Goal: Transaction & Acquisition: Book appointment/travel/reservation

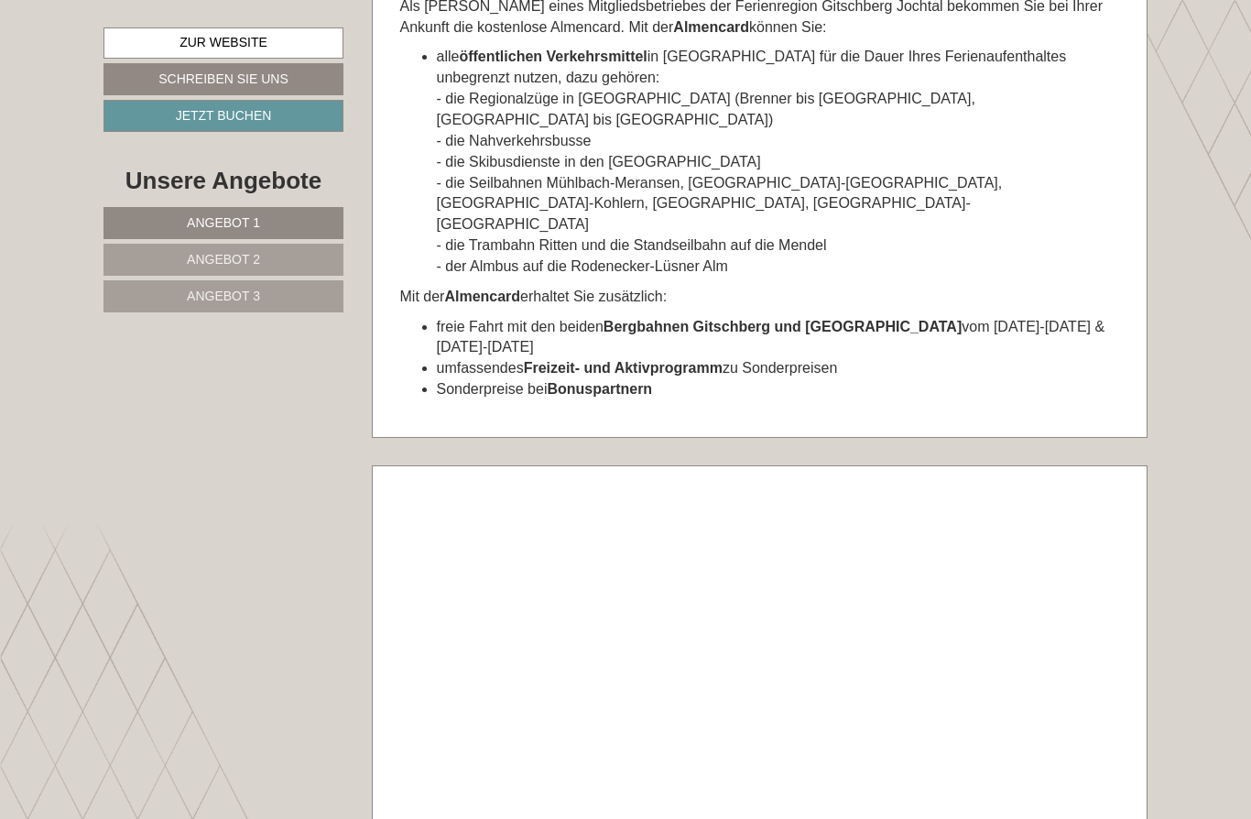
scroll to position [10389, 0]
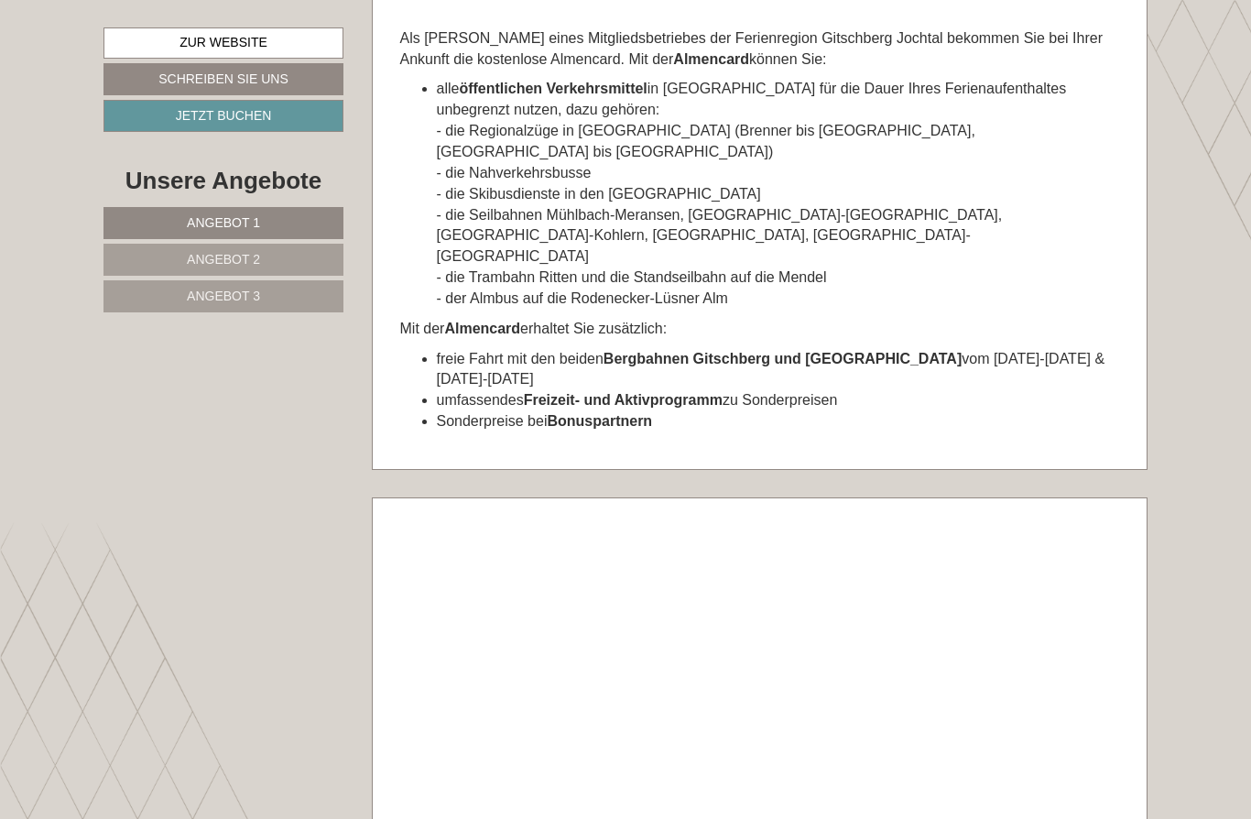
click at [151, 44] on link "Zur Website" at bounding box center [223, 42] width 240 height 31
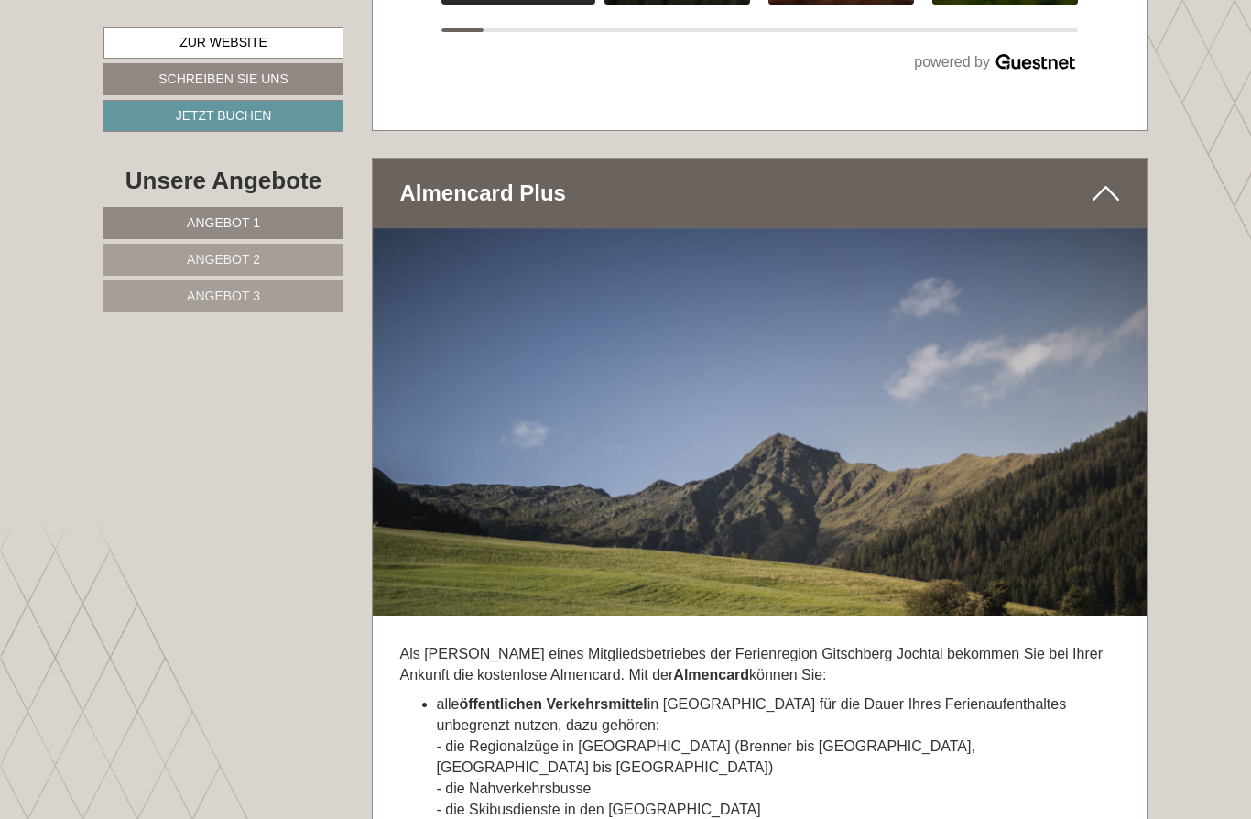
click at [282, 218] on link "Angebot 1" at bounding box center [223, 223] width 240 height 32
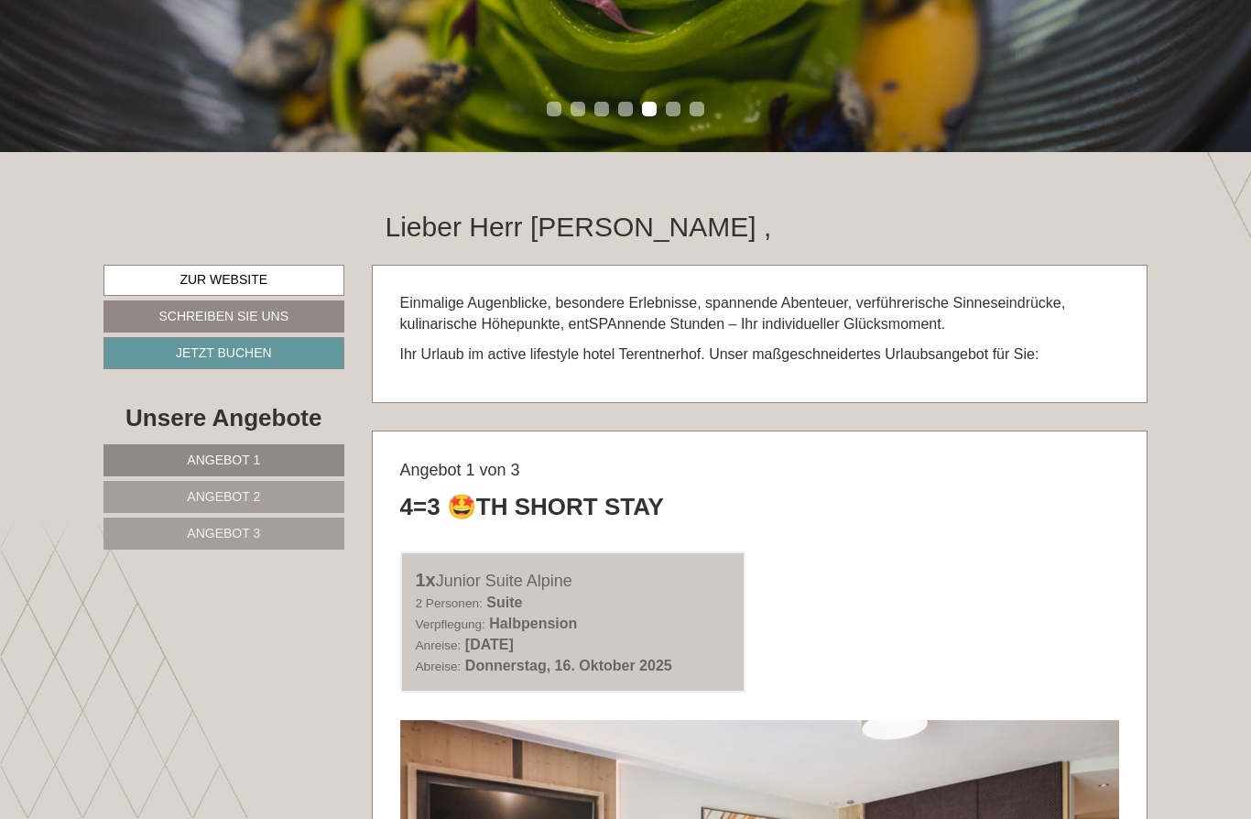
scroll to position [473, 0]
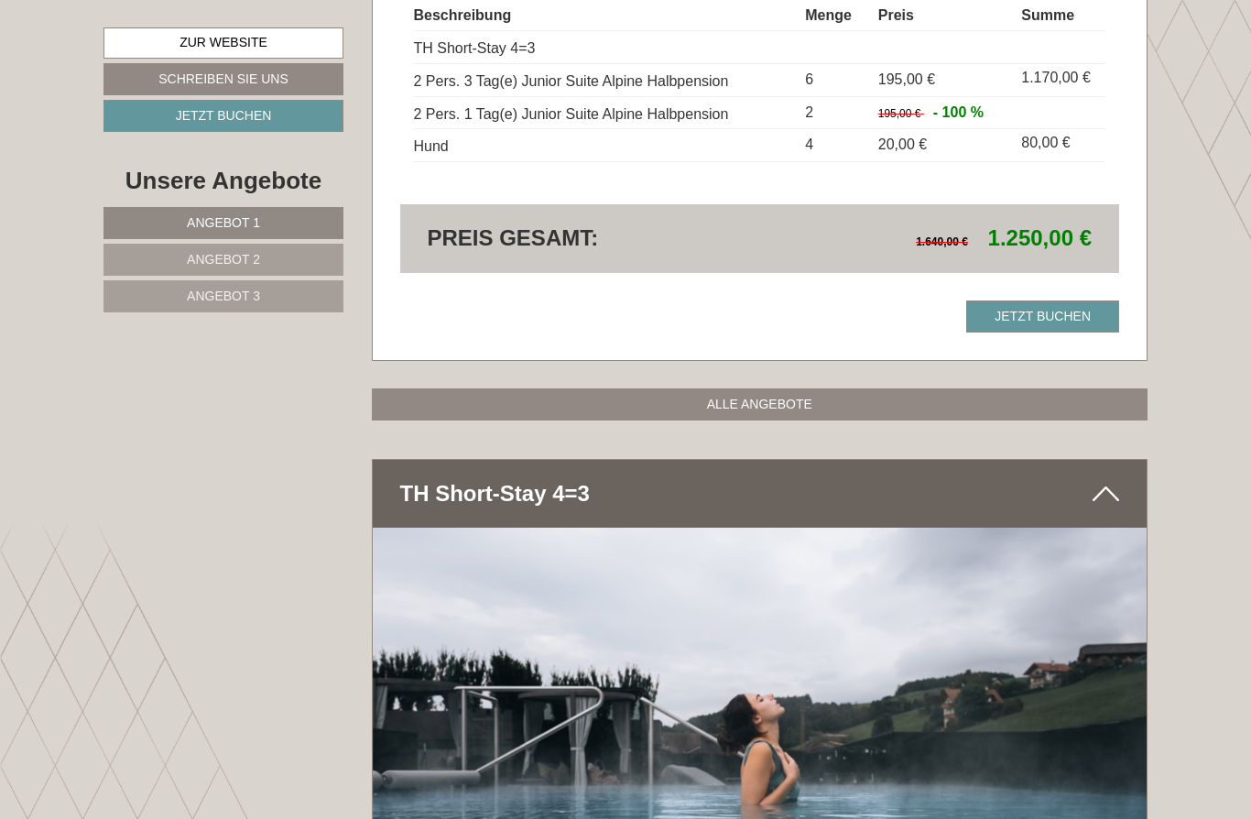
click at [810, 388] on link "ALLE ANGEBOTE" at bounding box center [760, 404] width 777 height 32
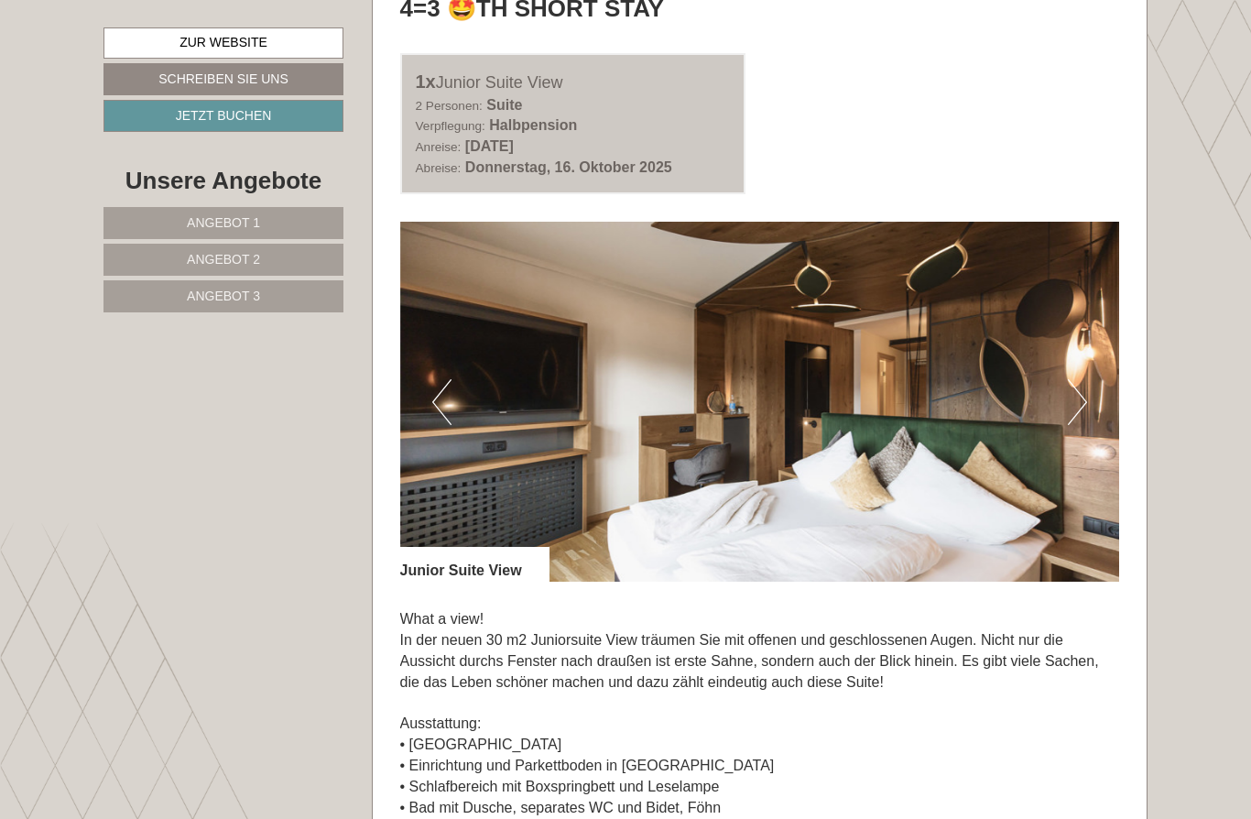
scroll to position [3746, 0]
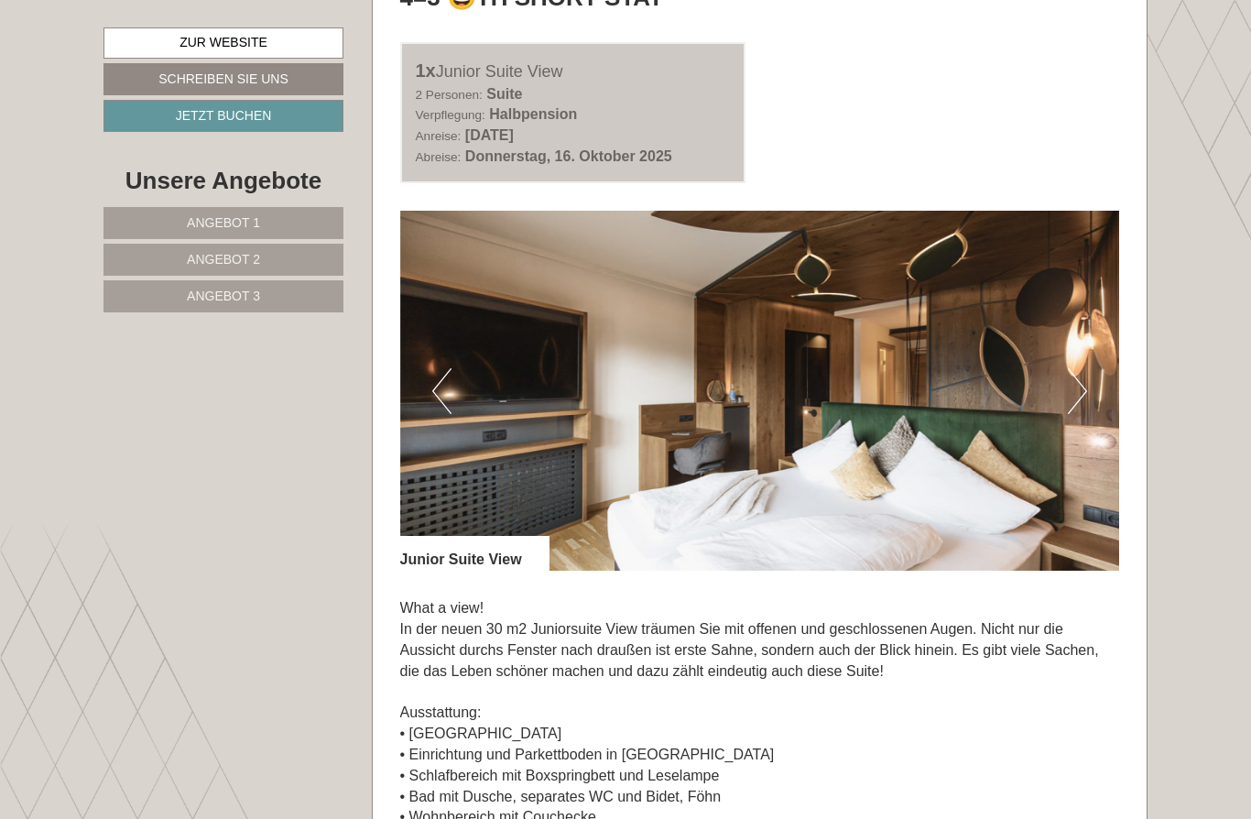
click at [828, 396] on img at bounding box center [760, 391] width 720 height 360
click at [824, 411] on img at bounding box center [760, 391] width 720 height 360
click at [823, 407] on img at bounding box center [760, 391] width 720 height 360
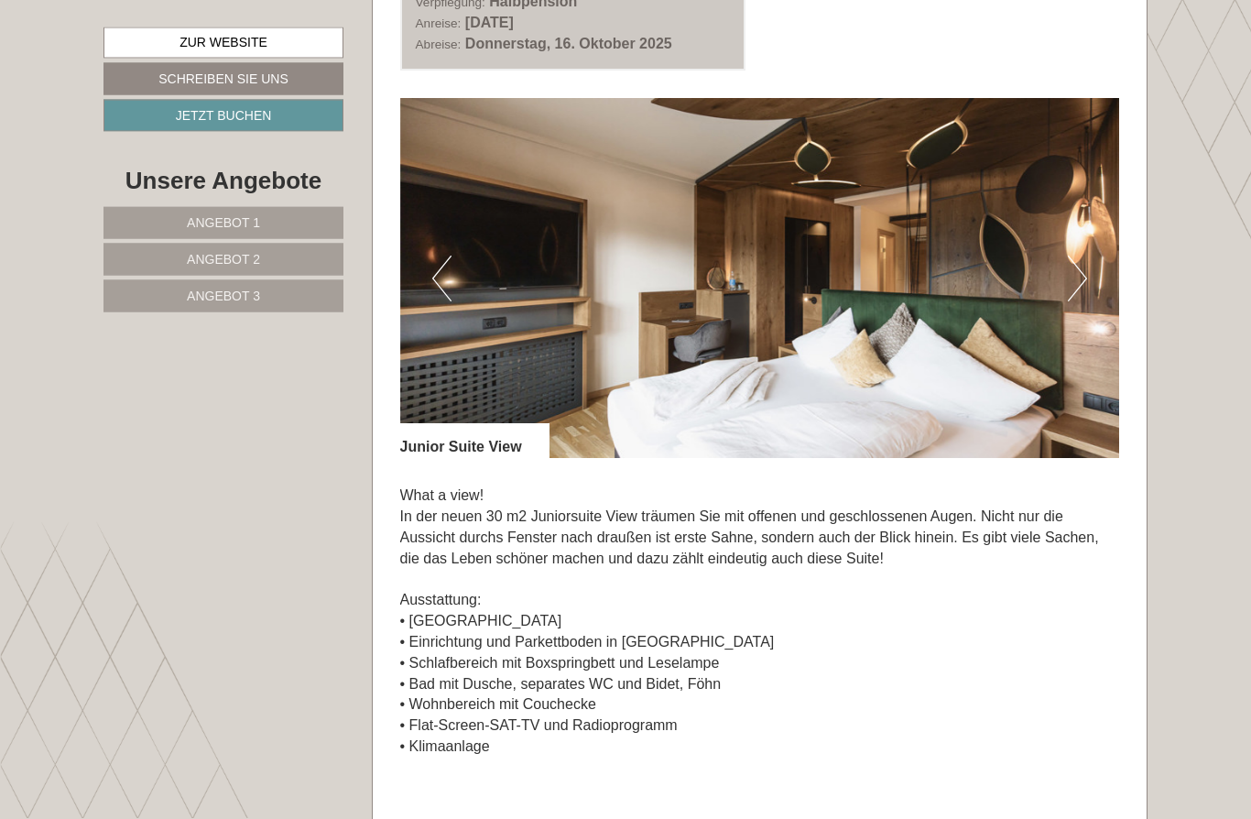
scroll to position [3859, 0]
click at [493, 423] on div "Junior Suite View" at bounding box center [474, 440] width 149 height 35
click at [492, 423] on div "Junior Suite View" at bounding box center [474, 440] width 149 height 35
click at [1081, 255] on button "Next" at bounding box center [1077, 278] width 19 height 46
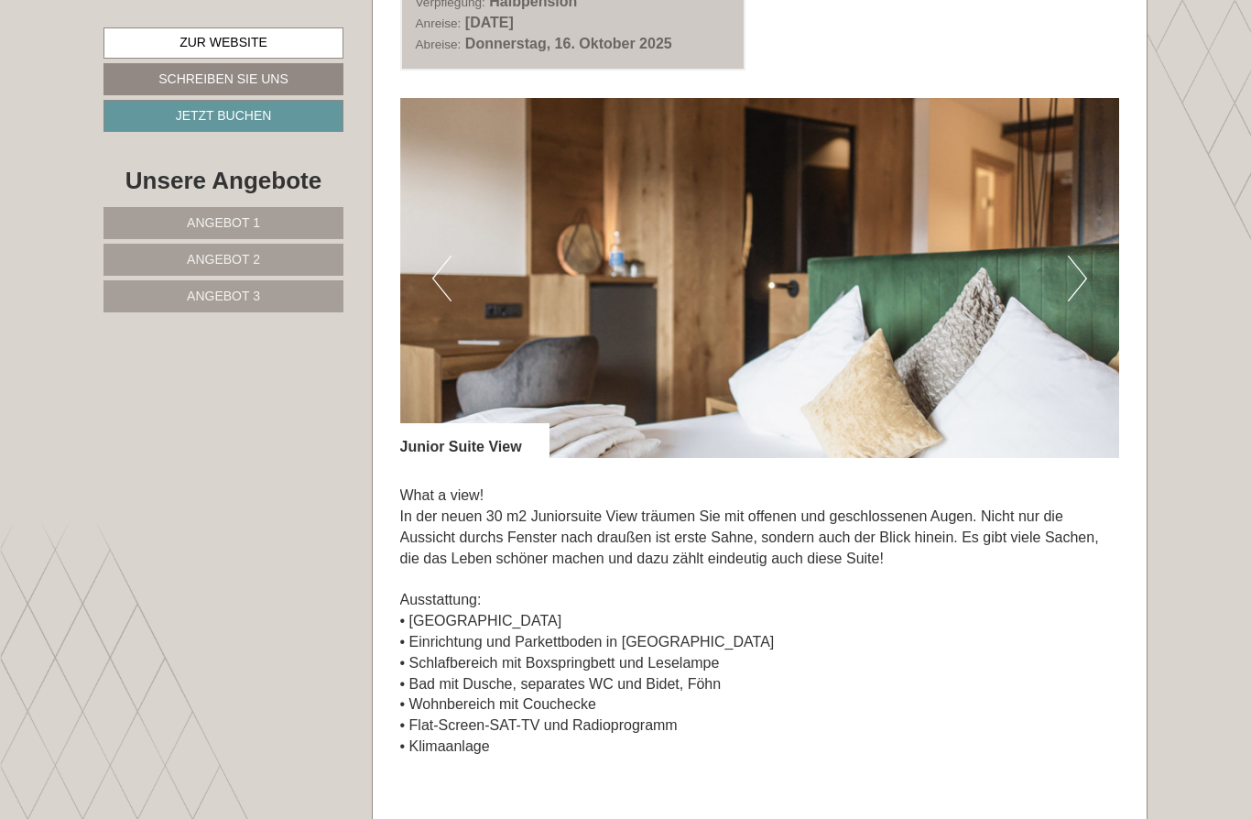
click at [1075, 255] on button "Next" at bounding box center [1077, 278] width 19 height 46
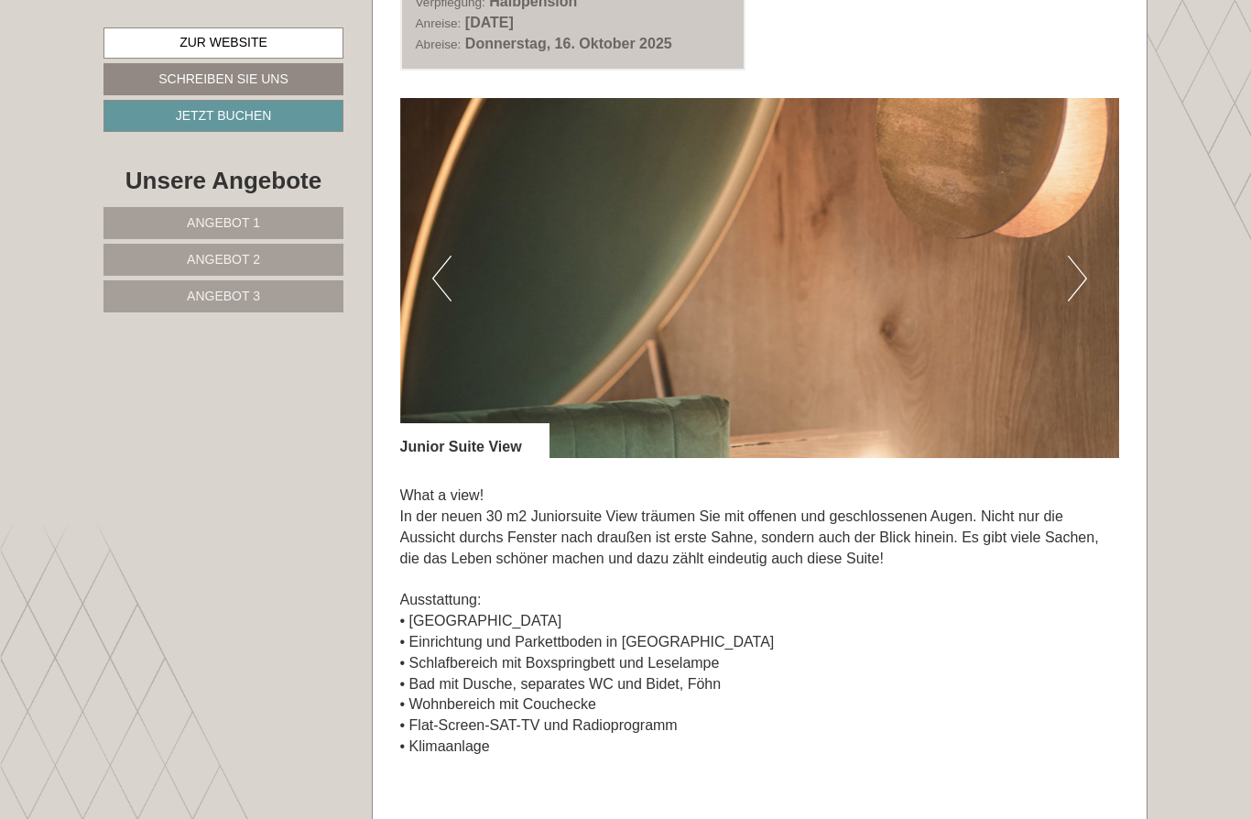
click at [1074, 255] on button "Next" at bounding box center [1077, 278] width 19 height 46
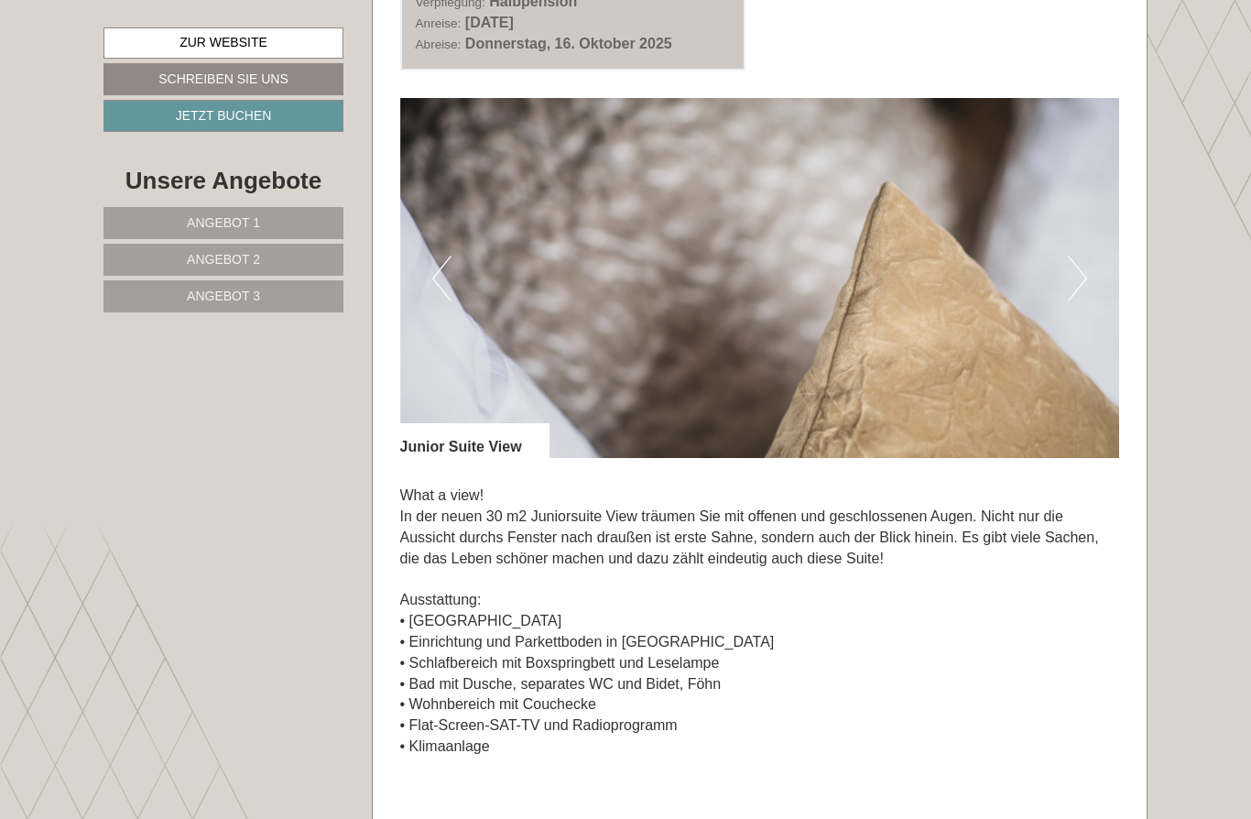
click at [1077, 255] on button "Next" at bounding box center [1077, 278] width 19 height 46
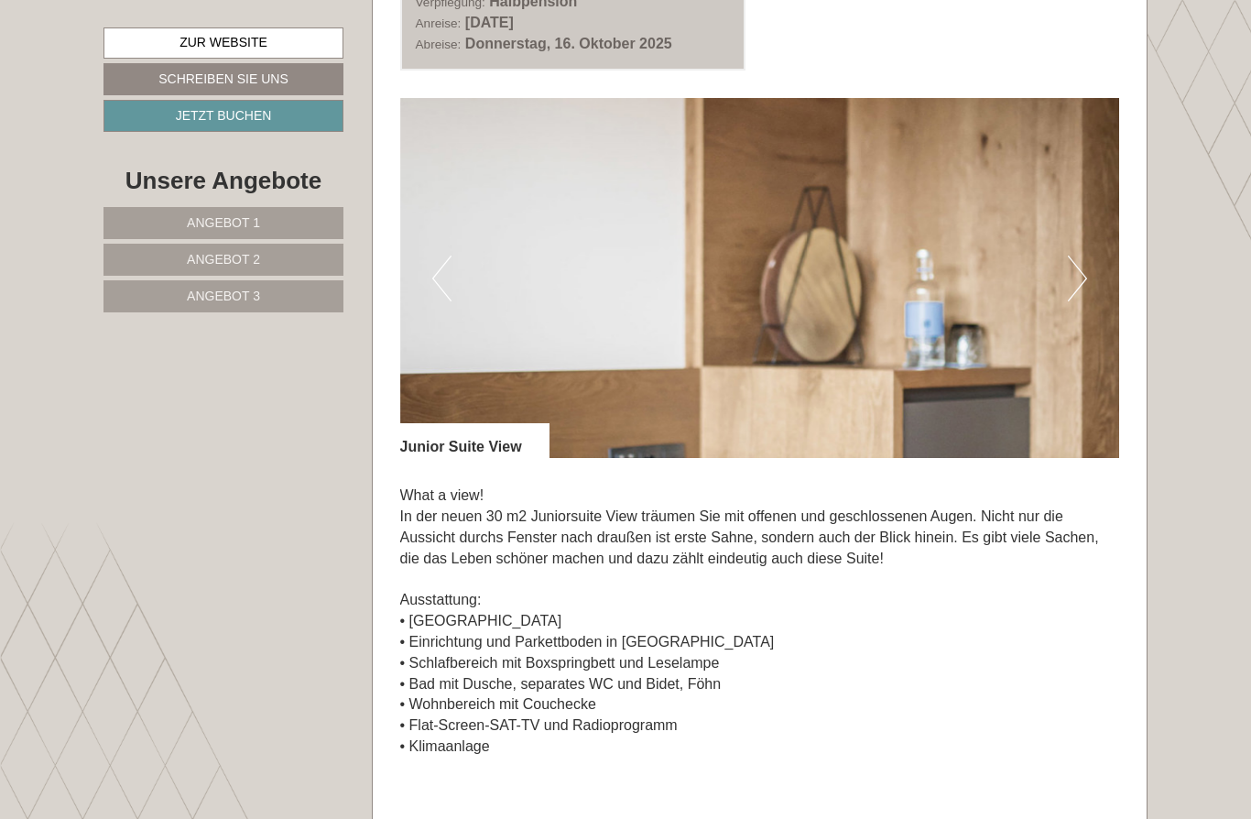
click at [1077, 255] on button "Next" at bounding box center [1077, 278] width 19 height 46
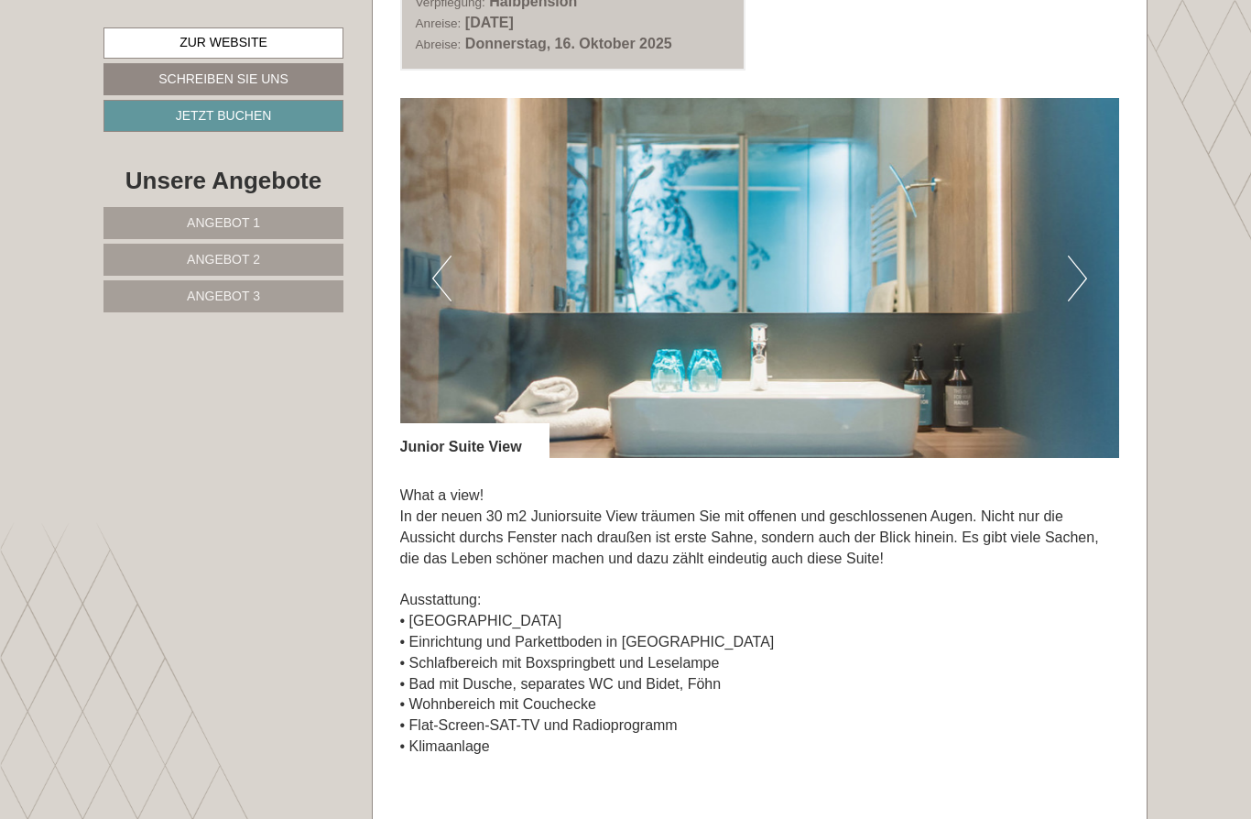
click at [1079, 255] on button "Next" at bounding box center [1077, 278] width 19 height 46
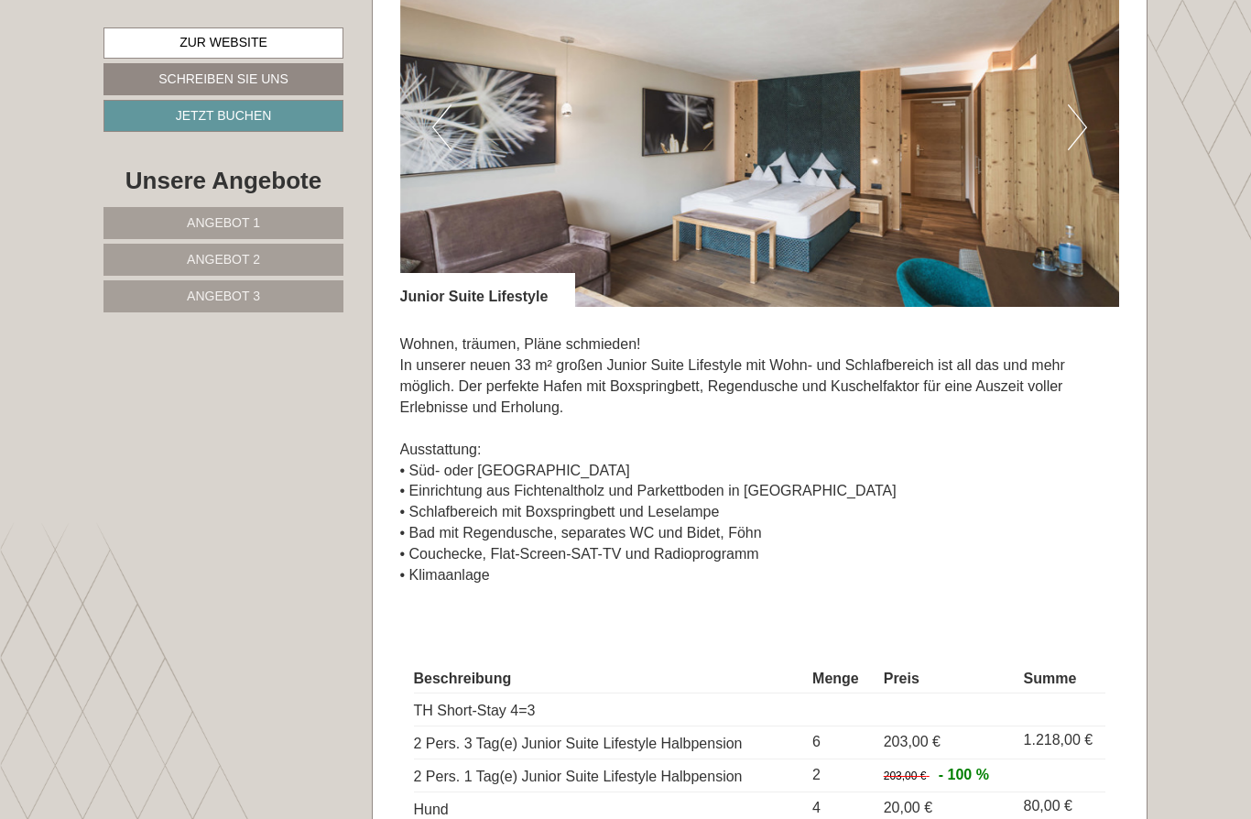
scroll to position [2616, 0]
click at [1083, 113] on button "Next" at bounding box center [1077, 128] width 19 height 46
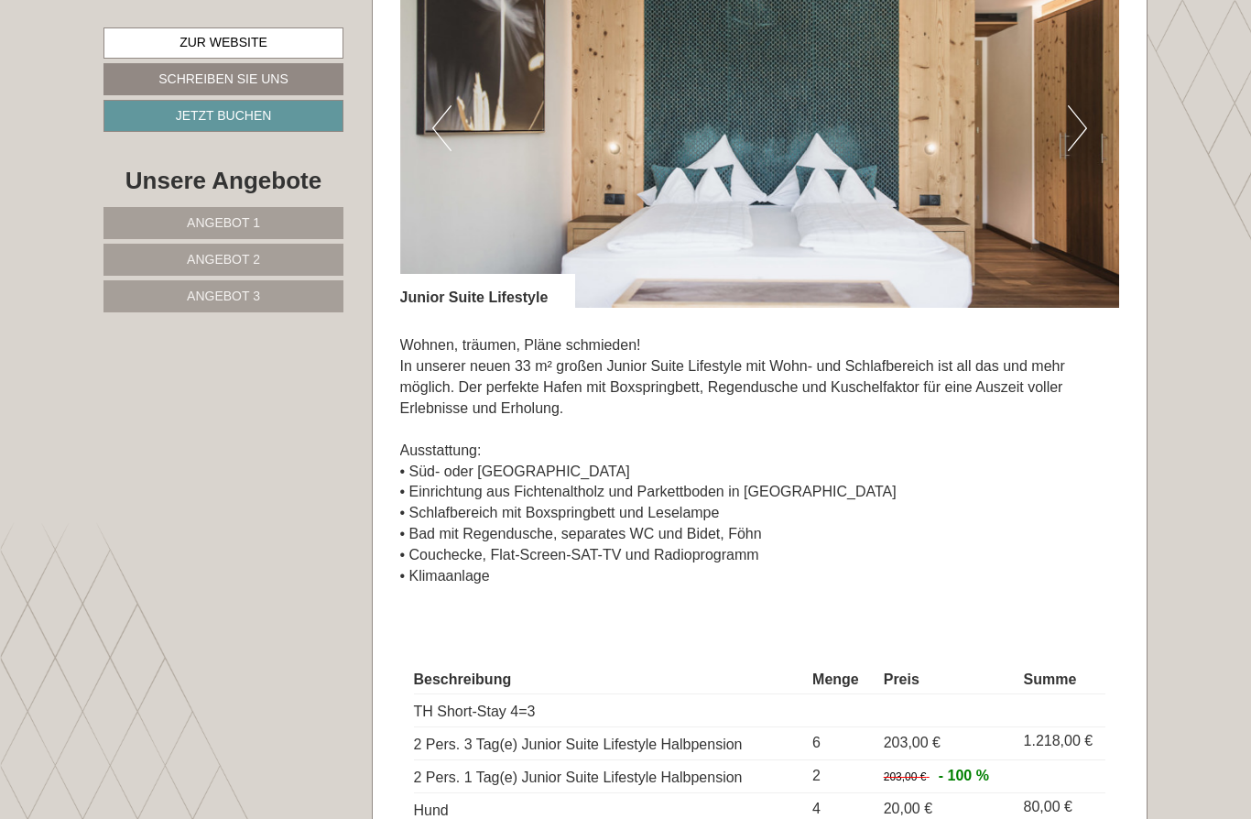
click at [1085, 107] on button "Next" at bounding box center [1077, 128] width 19 height 46
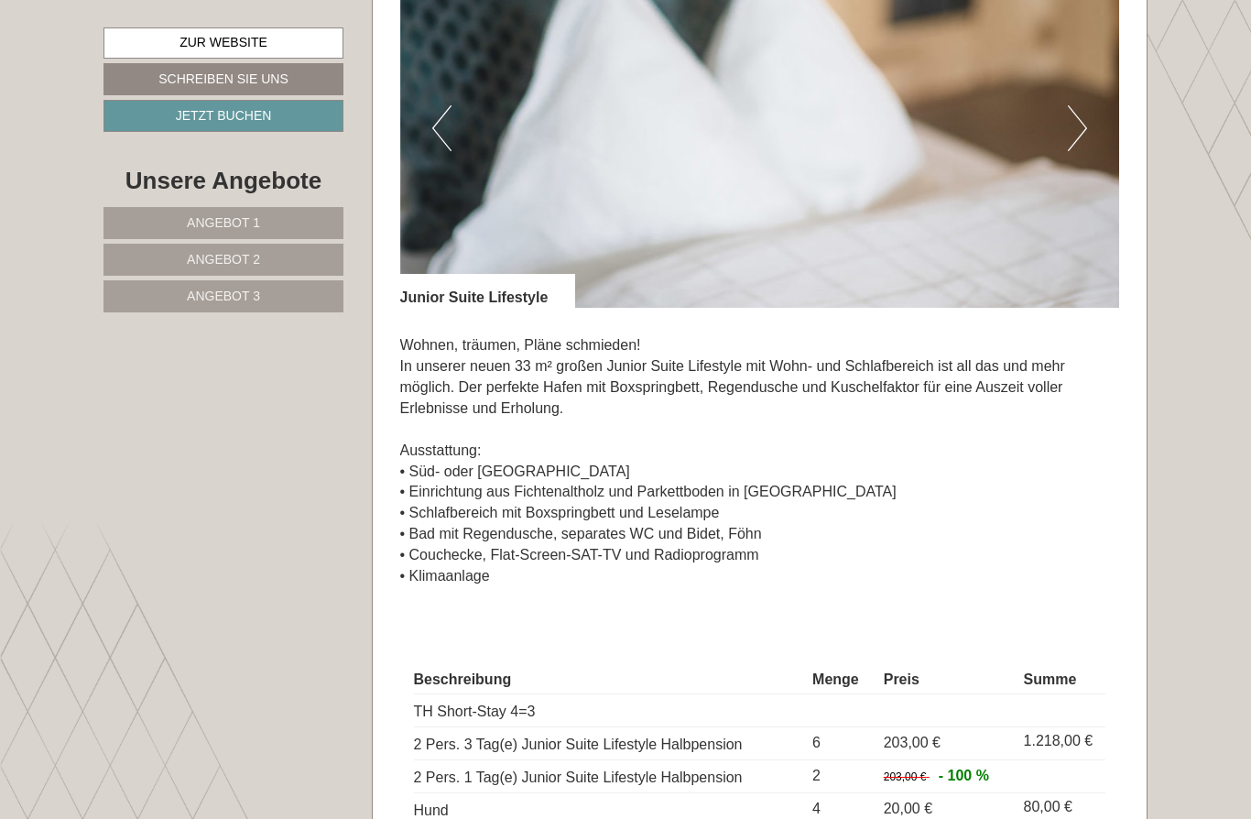
click at [1086, 105] on button "Next" at bounding box center [1077, 128] width 19 height 46
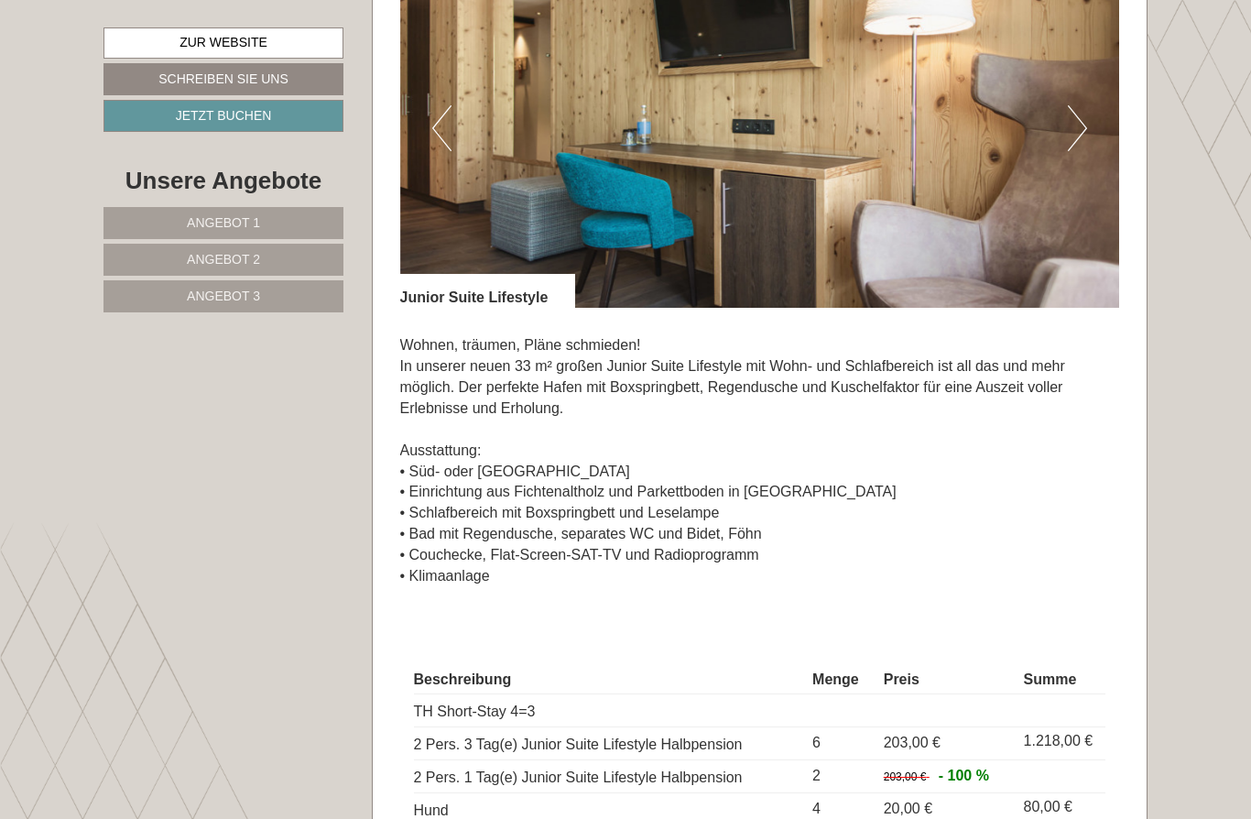
click at [1086, 105] on button "Next" at bounding box center [1077, 128] width 19 height 46
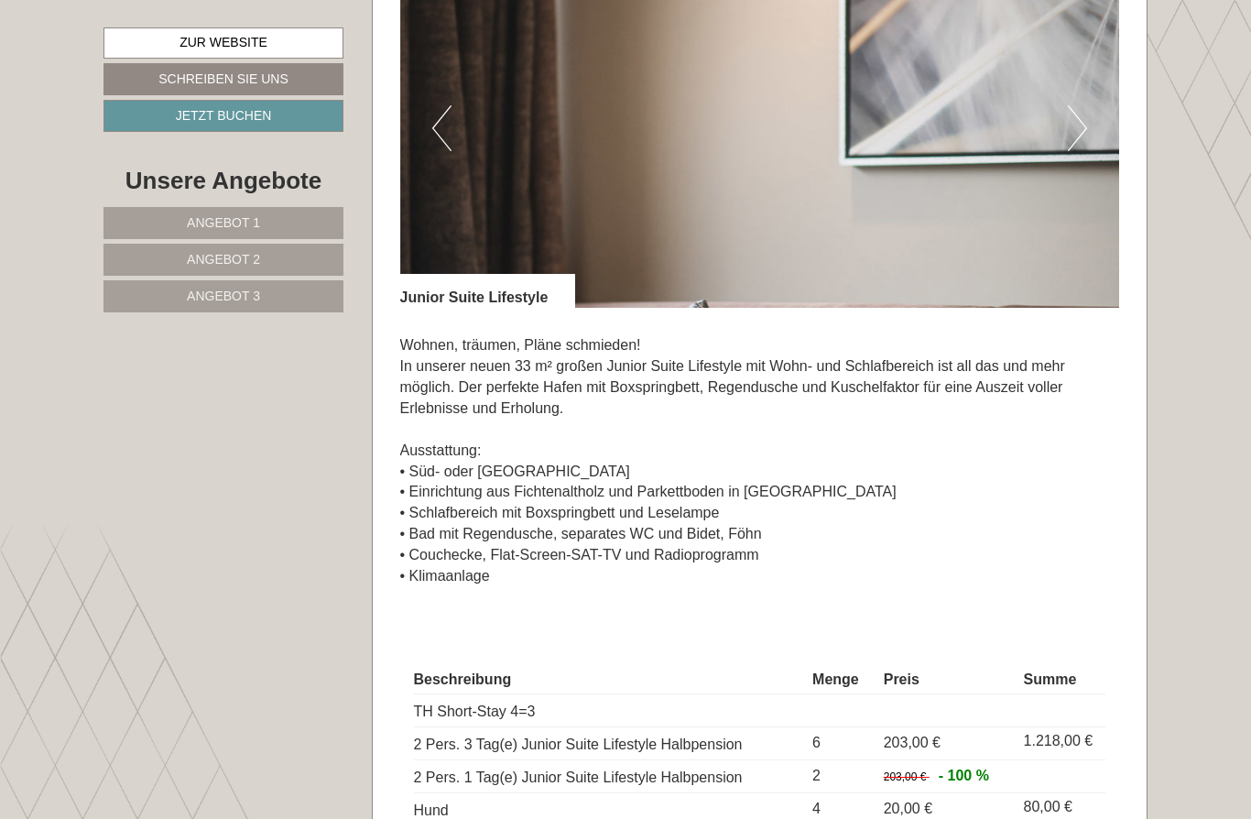
click at [1081, 105] on button "Next" at bounding box center [1077, 128] width 19 height 46
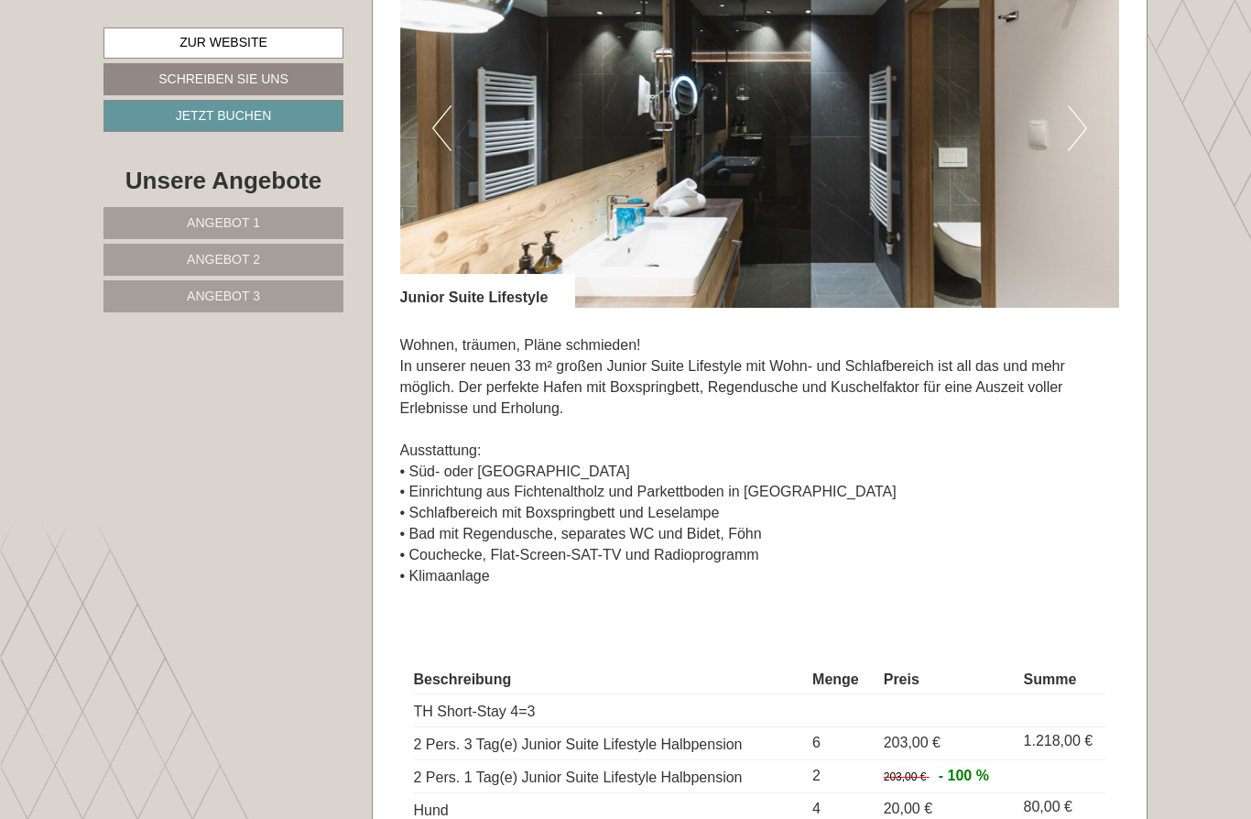
click at [1083, 105] on button "Next" at bounding box center [1077, 128] width 19 height 46
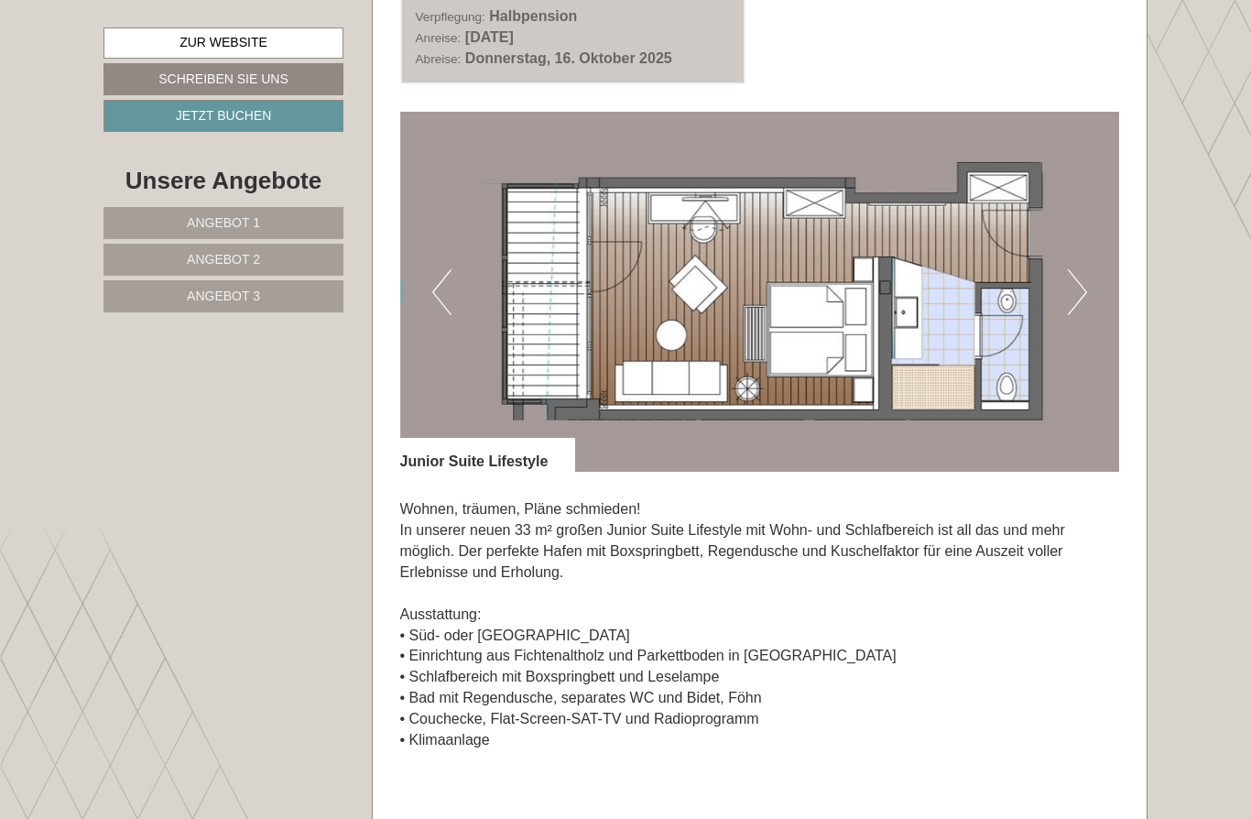
scroll to position [2448, 0]
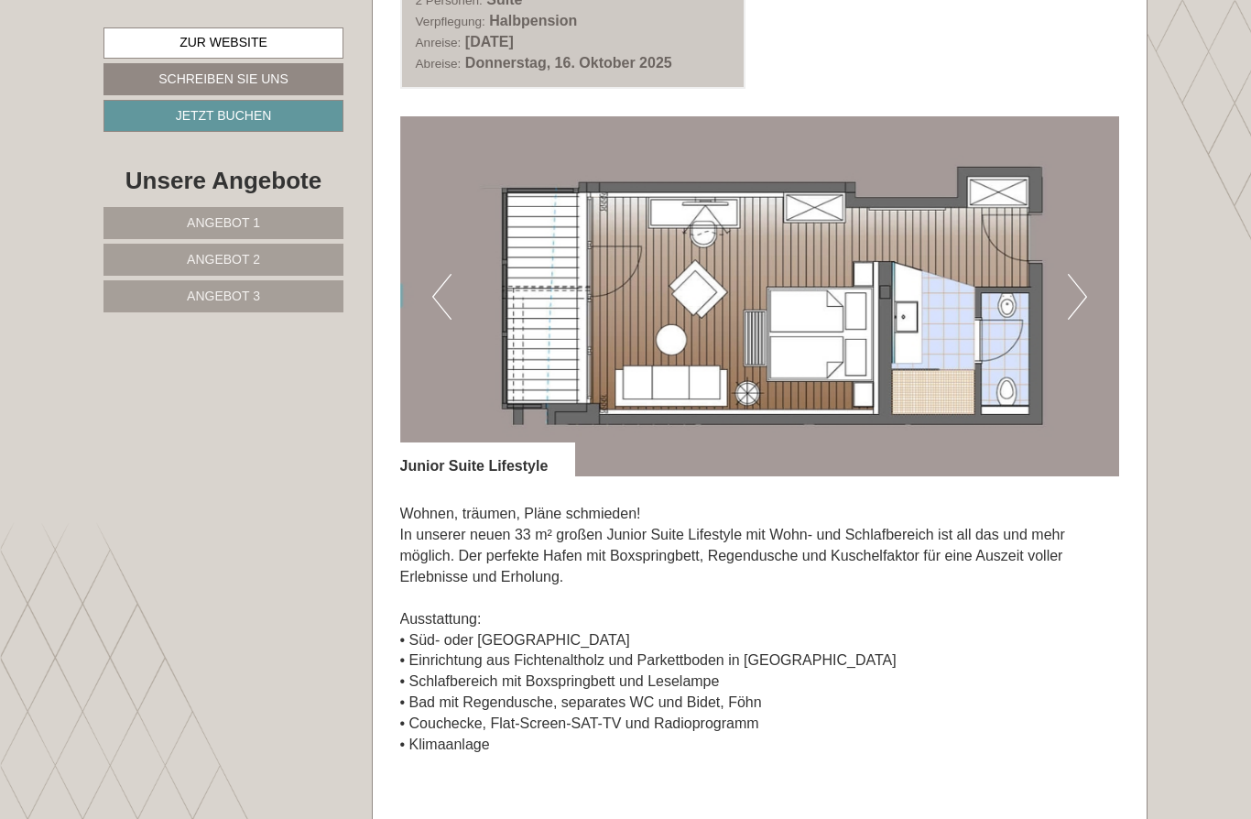
click at [1112, 290] on img at bounding box center [760, 296] width 720 height 360
click at [1088, 269] on img at bounding box center [760, 296] width 720 height 360
click at [1080, 278] on button "Next" at bounding box center [1077, 297] width 19 height 46
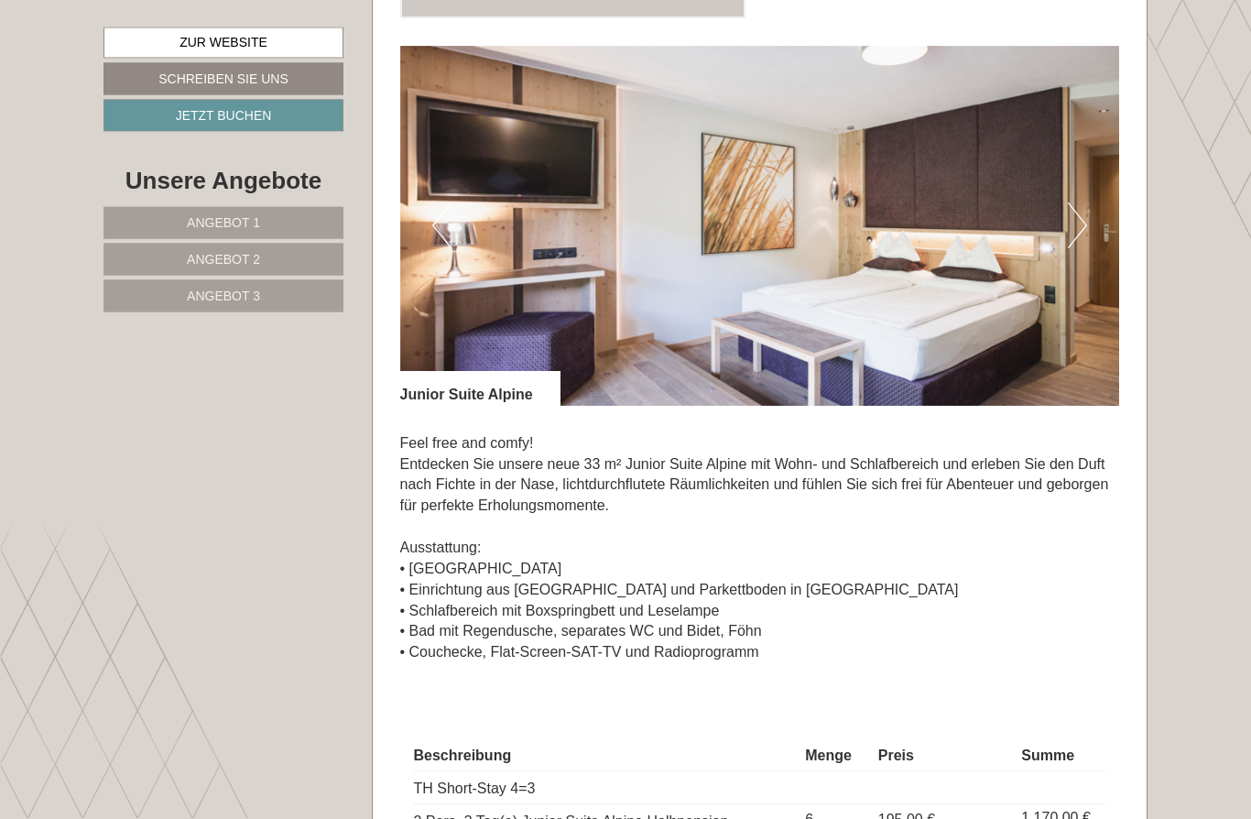
scroll to position [1147, 0]
click at [1092, 218] on img at bounding box center [760, 226] width 720 height 360
click at [1079, 223] on button "Next" at bounding box center [1077, 225] width 19 height 46
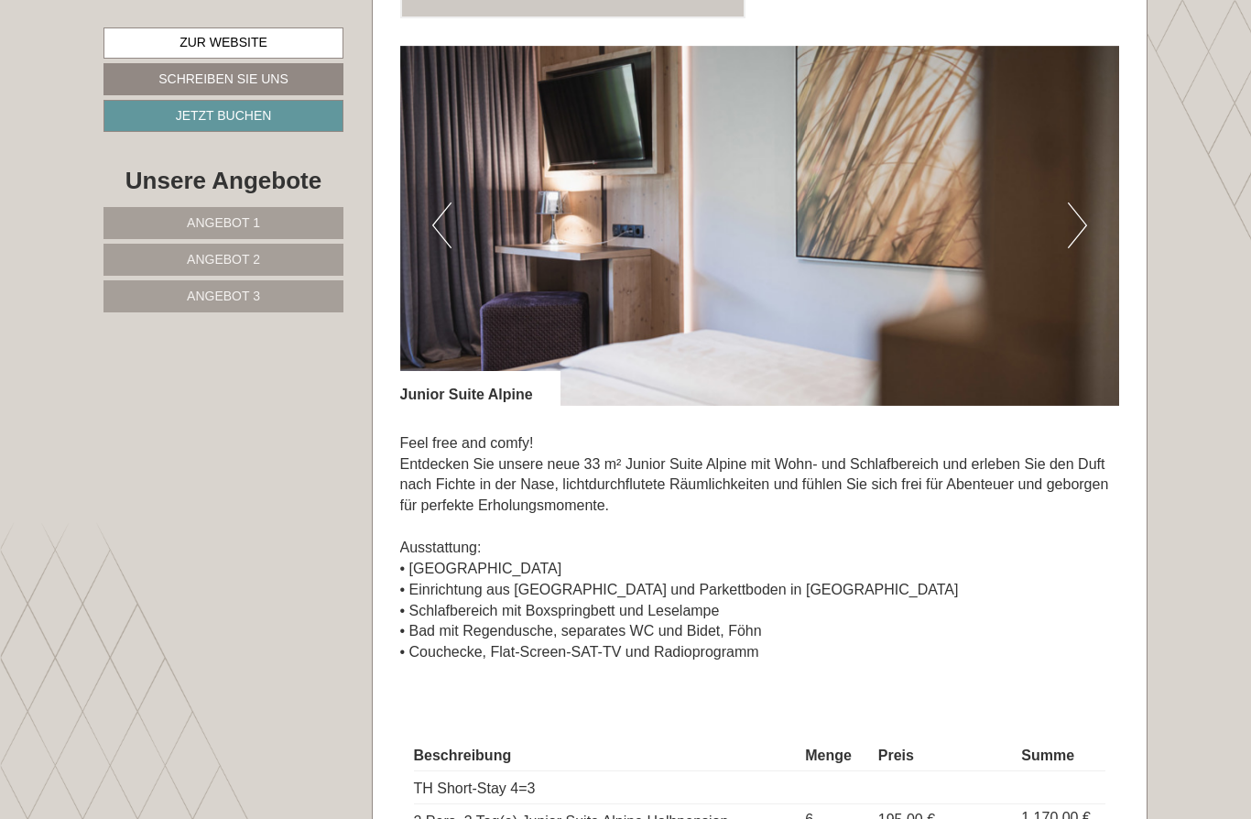
click at [1085, 220] on button "Next" at bounding box center [1077, 225] width 19 height 46
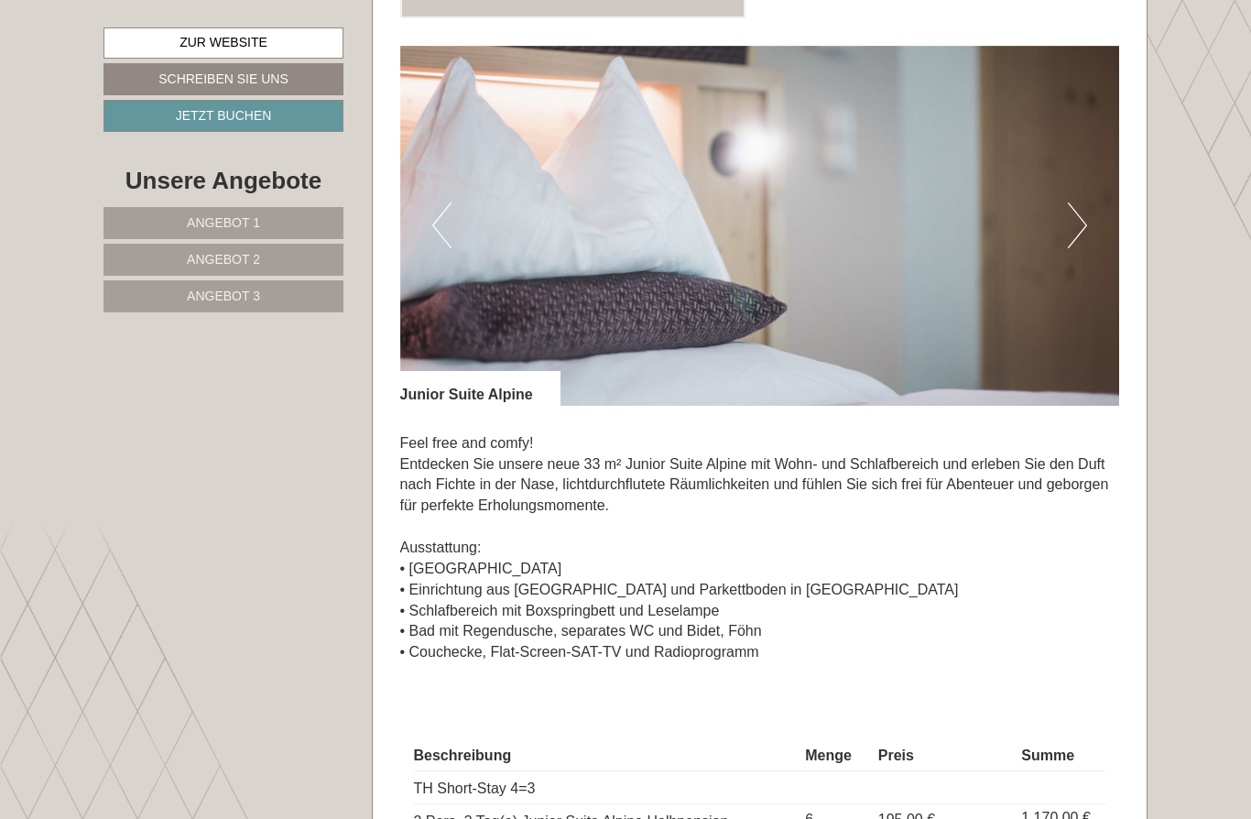
click at [1087, 215] on img at bounding box center [760, 226] width 720 height 360
click at [1079, 217] on button "Next" at bounding box center [1077, 225] width 19 height 46
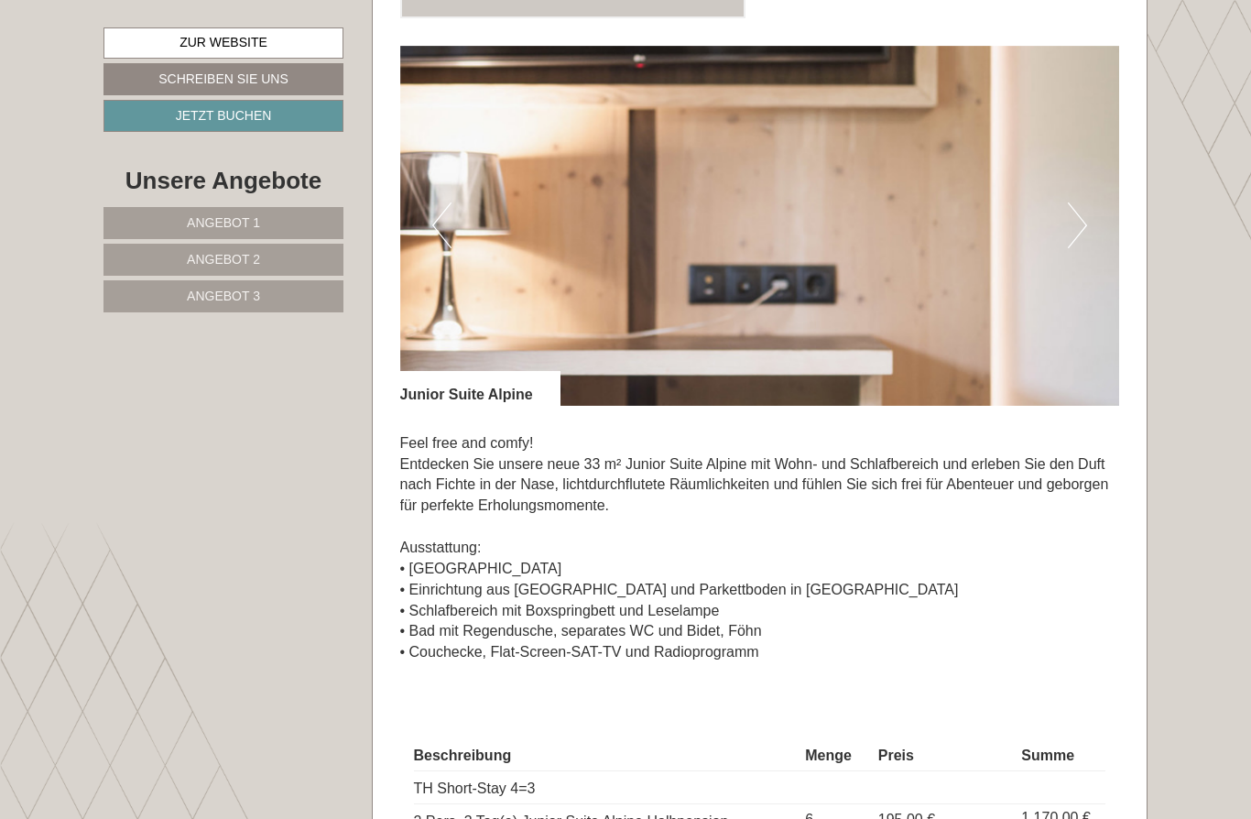
click at [1081, 213] on button "Next" at bounding box center [1077, 225] width 19 height 46
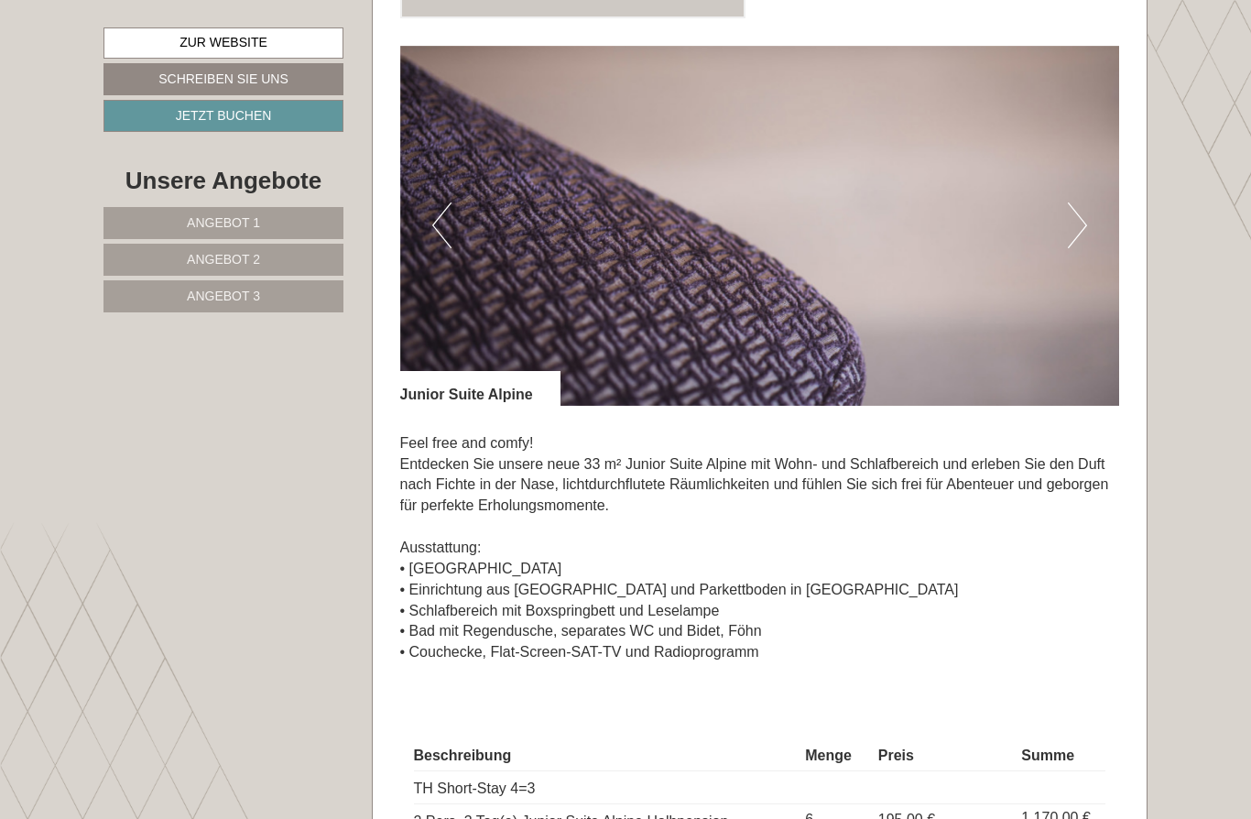
click at [1084, 229] on button "Next" at bounding box center [1077, 225] width 19 height 46
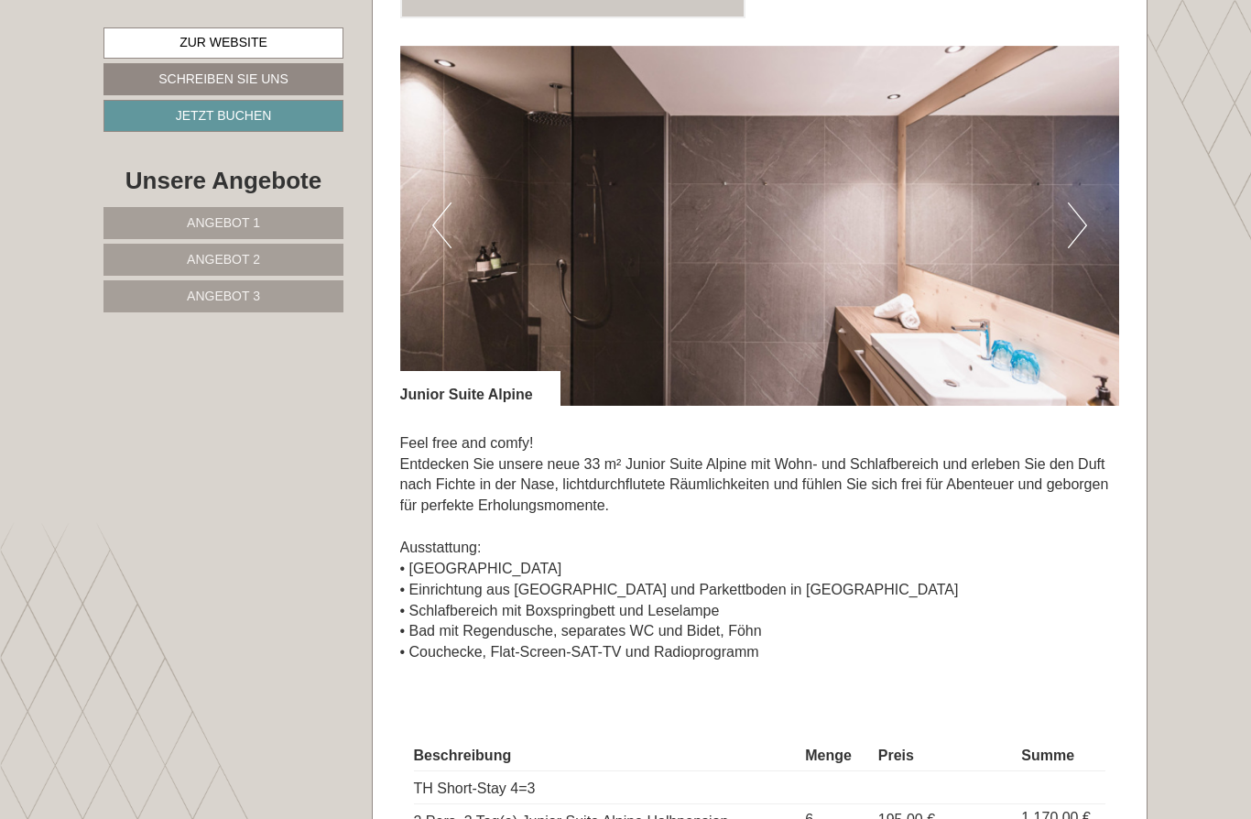
click at [1082, 235] on button "Next" at bounding box center [1077, 225] width 19 height 46
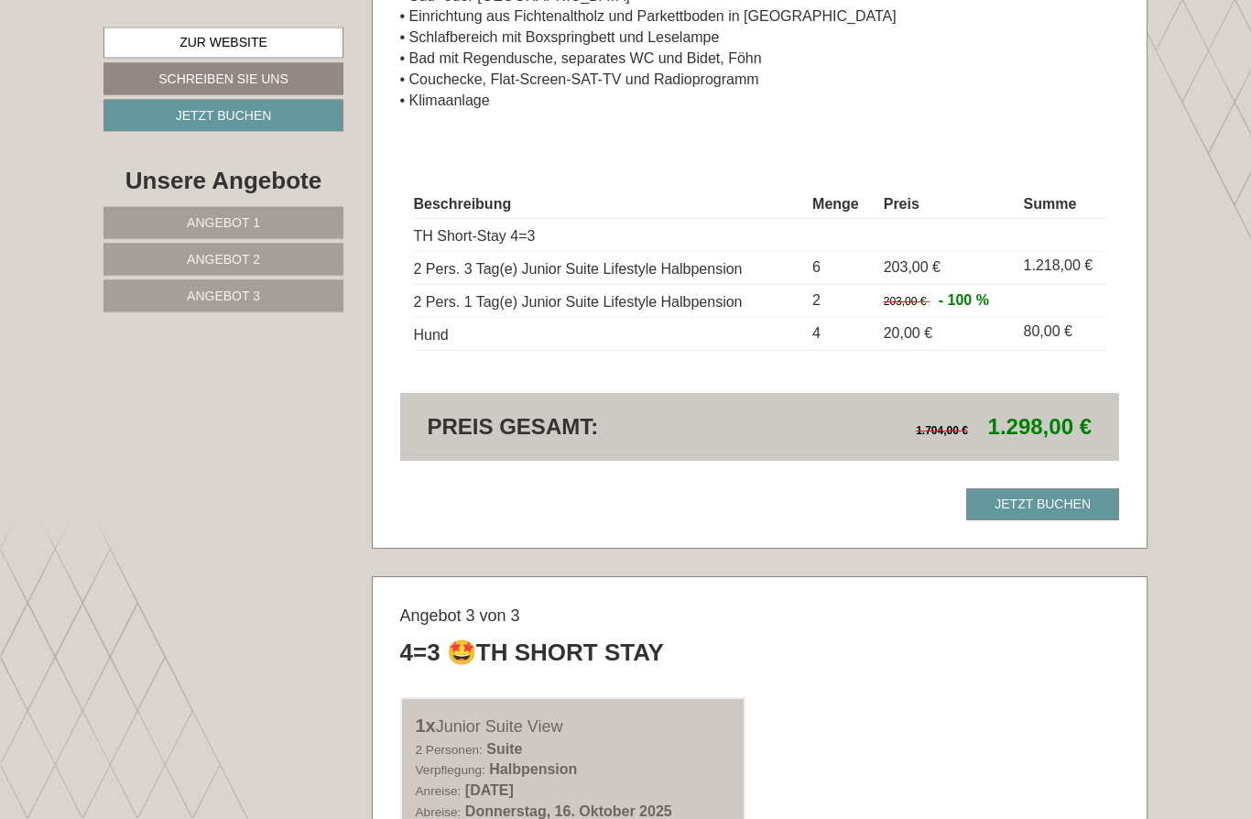
scroll to position [3091, 0]
click at [1043, 488] on link "Jetzt buchen" at bounding box center [1042, 504] width 153 height 32
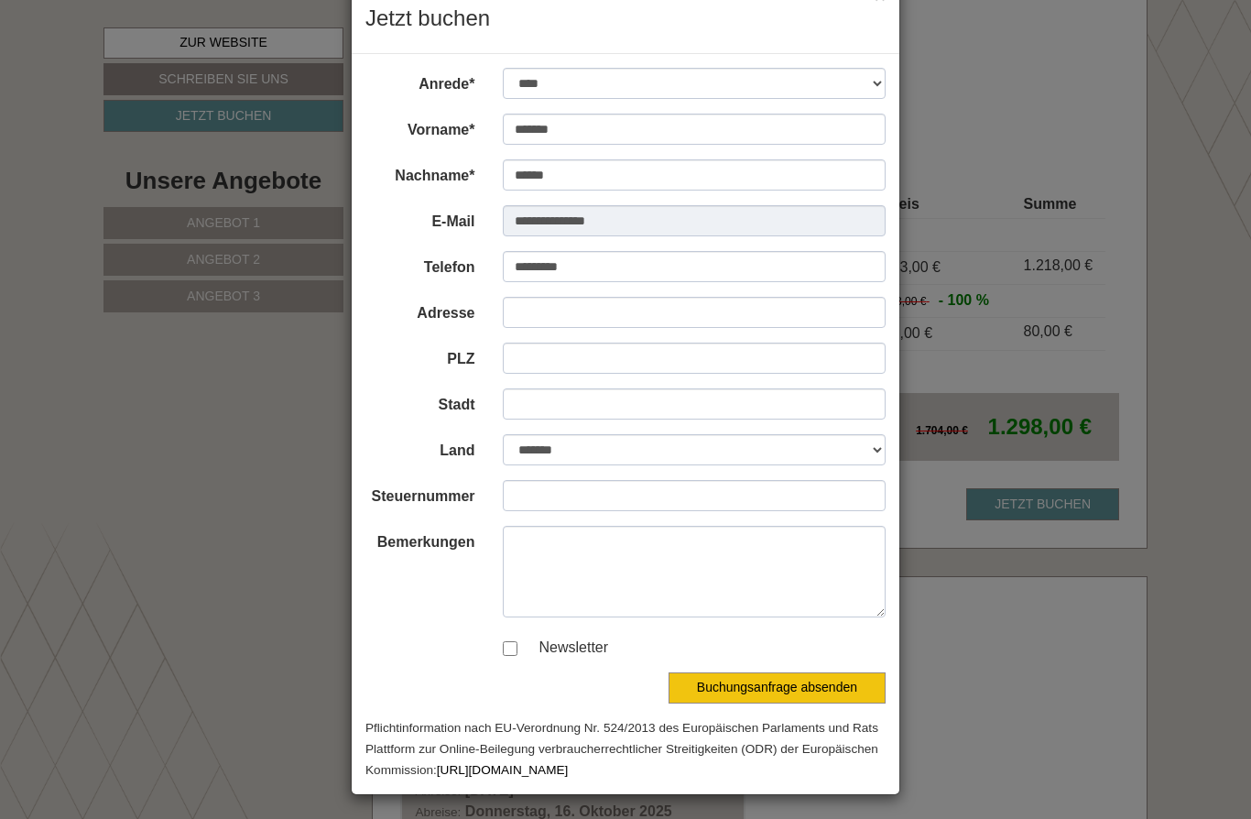
scroll to position [53, 0]
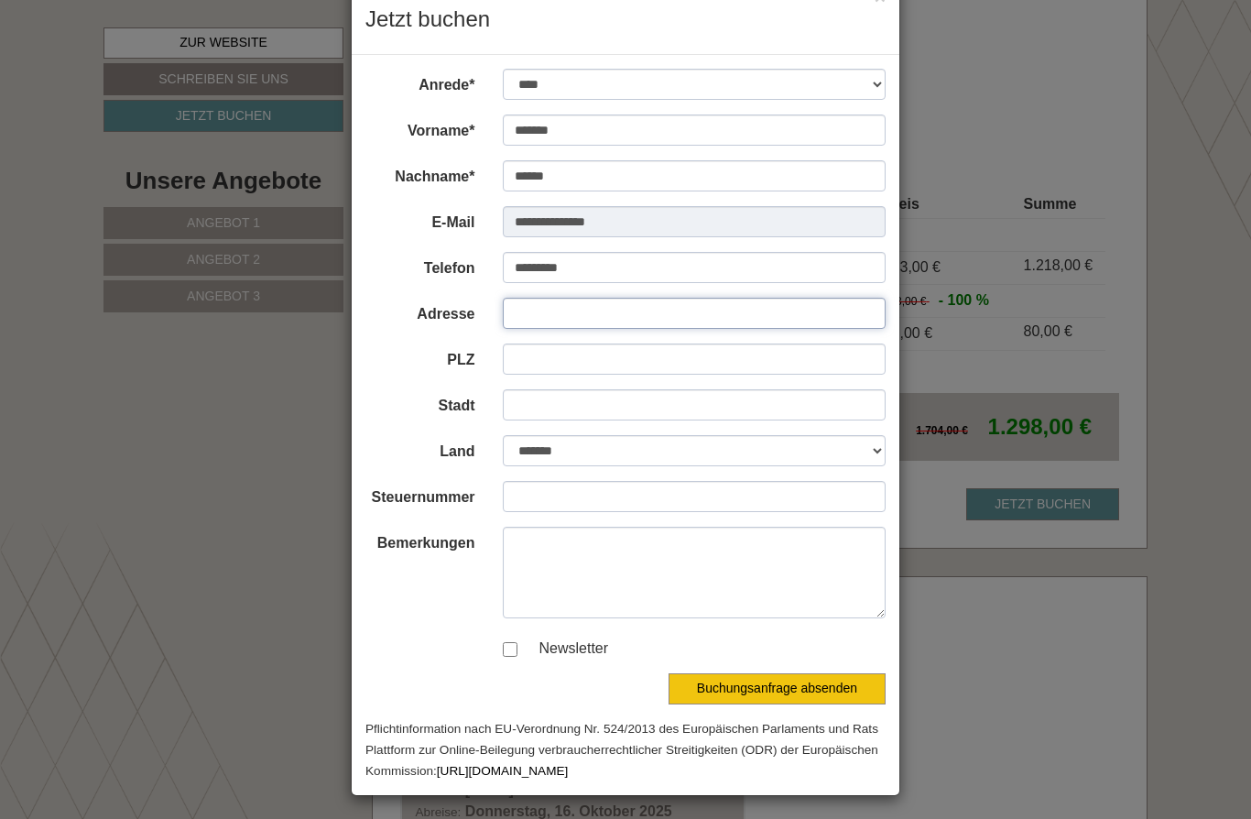
click at [597, 316] on input "Adresse" at bounding box center [695, 313] width 384 height 31
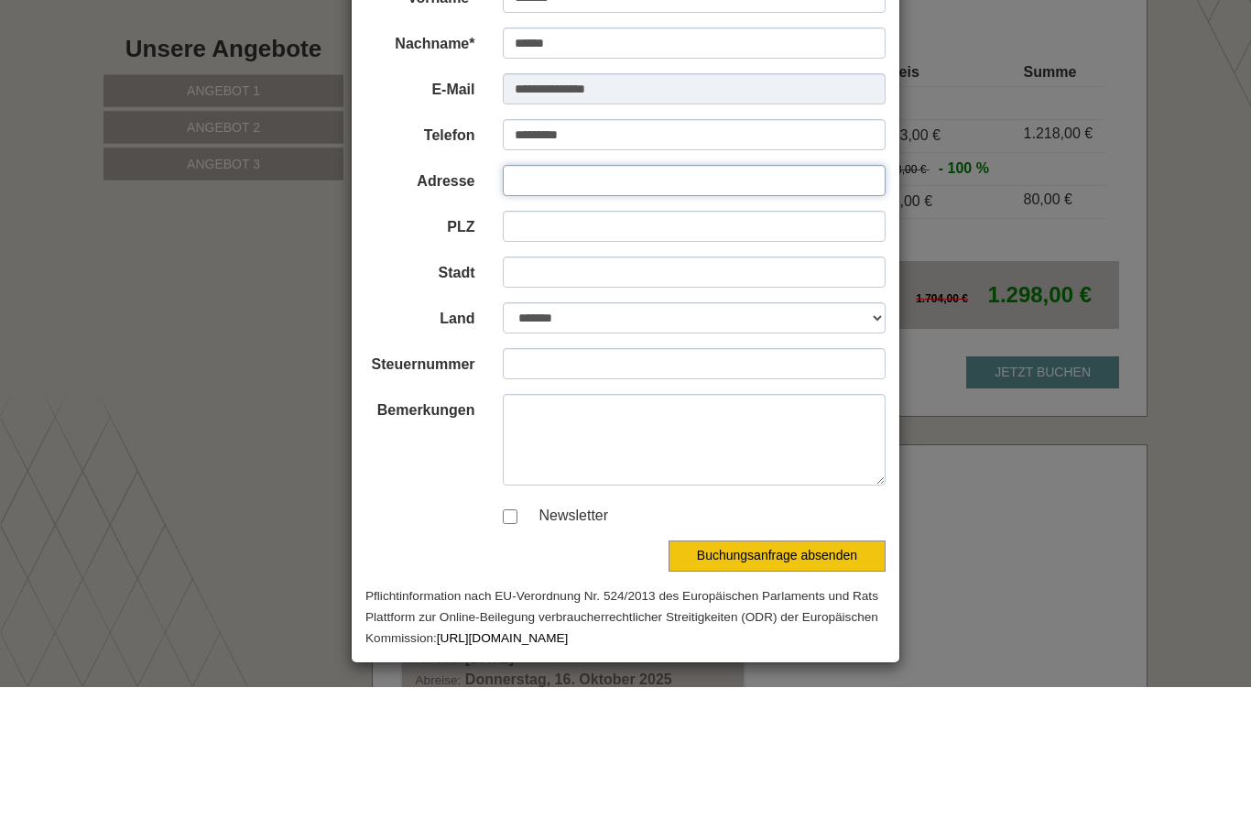
type input "**********"
type input "*****"
type input "*********"
select select "*"
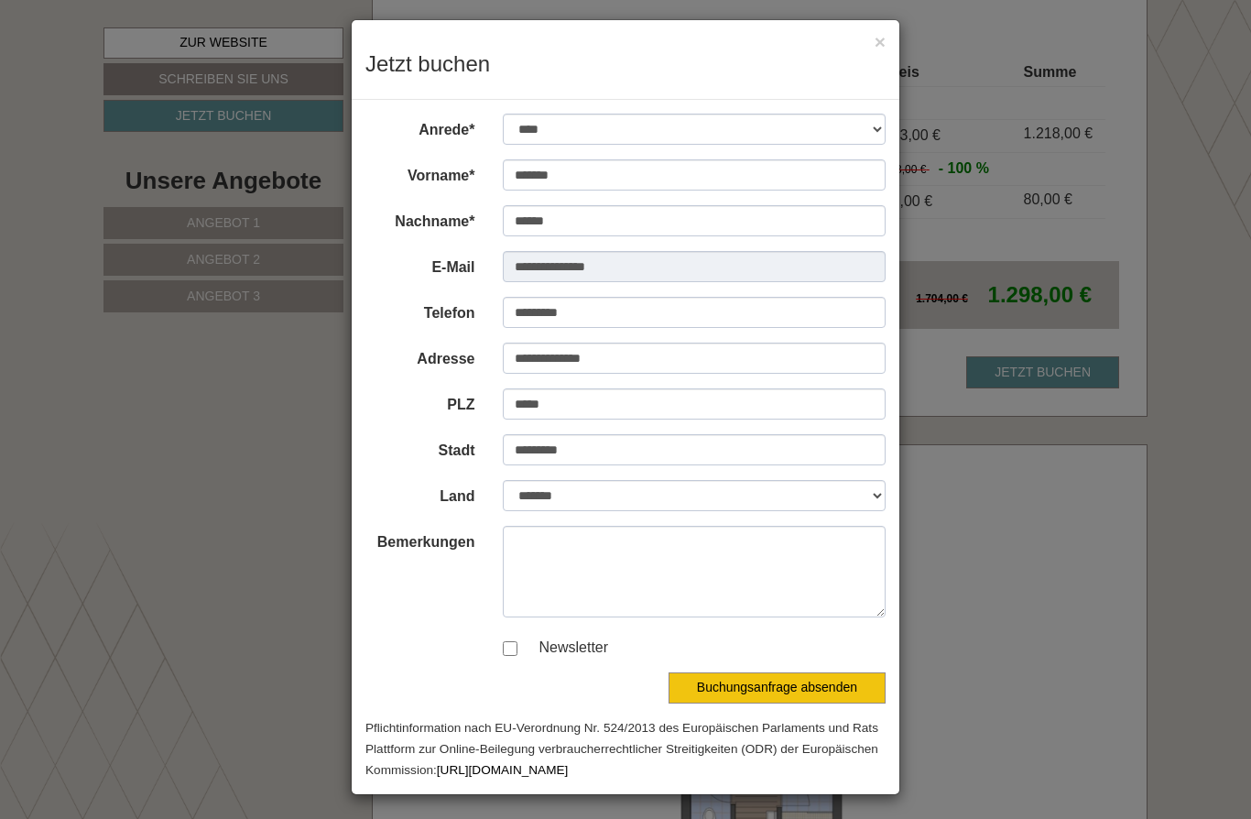
scroll to position [7, 0]
click at [794, 696] on button "Buchungsanfrage absenden" at bounding box center [776, 688] width 217 height 31
